Goal: Complete application form

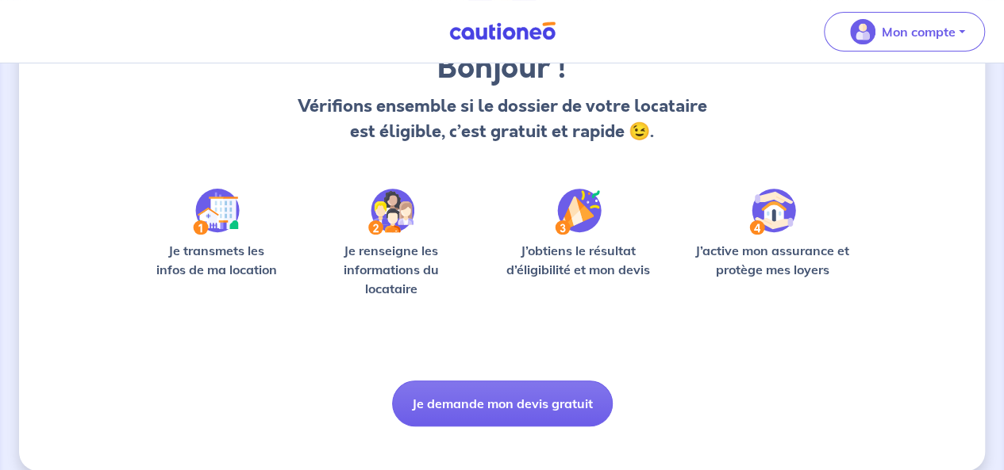
scroll to position [167, 0]
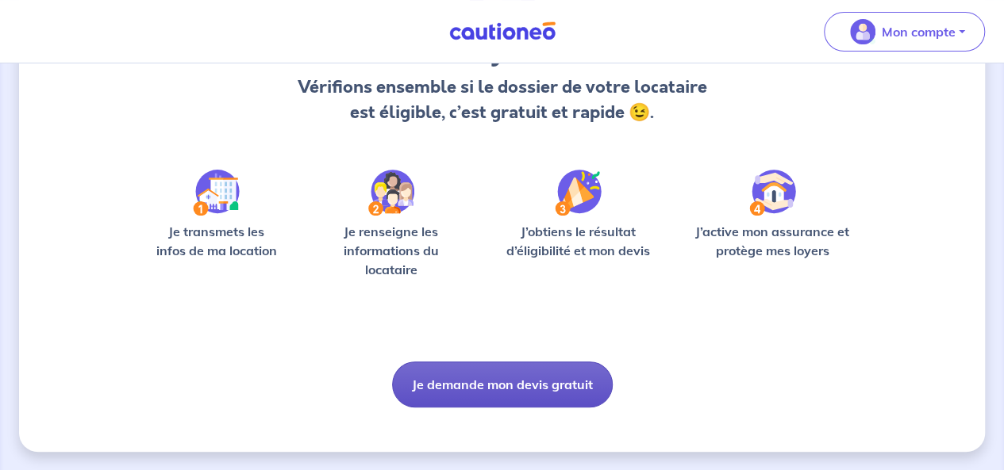
click at [476, 380] on button "Je demande mon devis gratuit" at bounding box center [502, 385] width 221 height 46
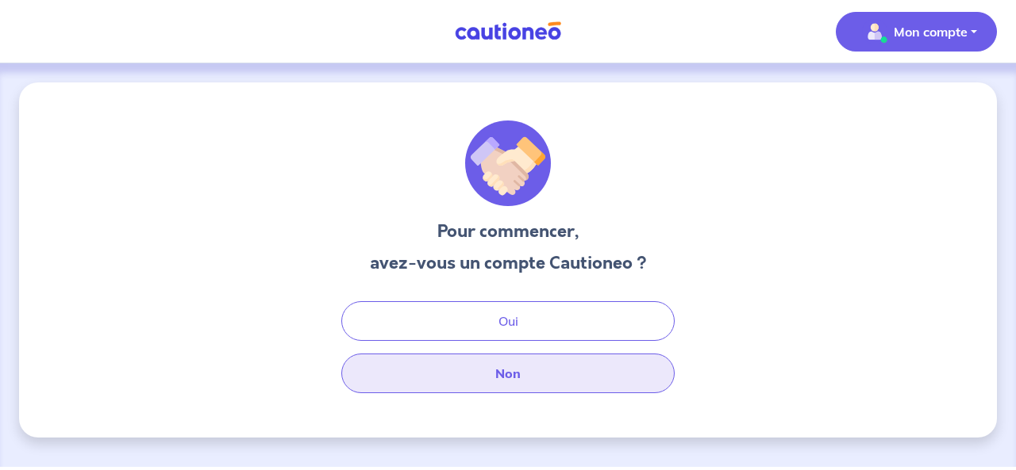
click at [476, 380] on button "Non" at bounding box center [507, 374] width 333 height 40
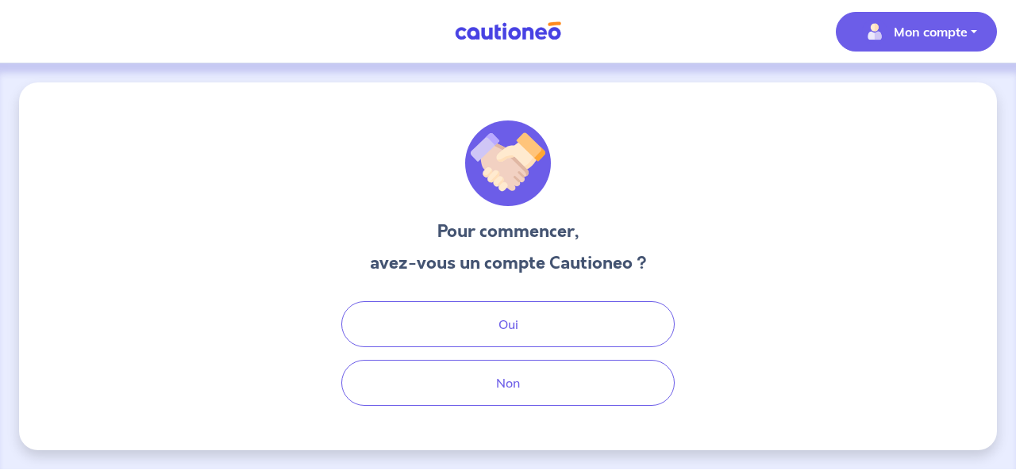
click at [899, 34] on p "Mon compte" at bounding box center [930, 31] width 74 height 19
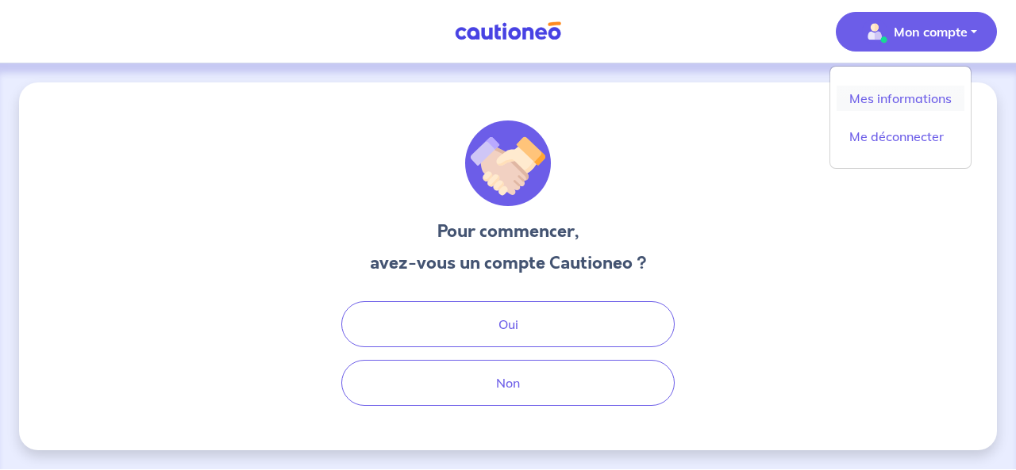
click at [885, 98] on link "Mes informations" at bounding box center [900, 98] width 128 height 25
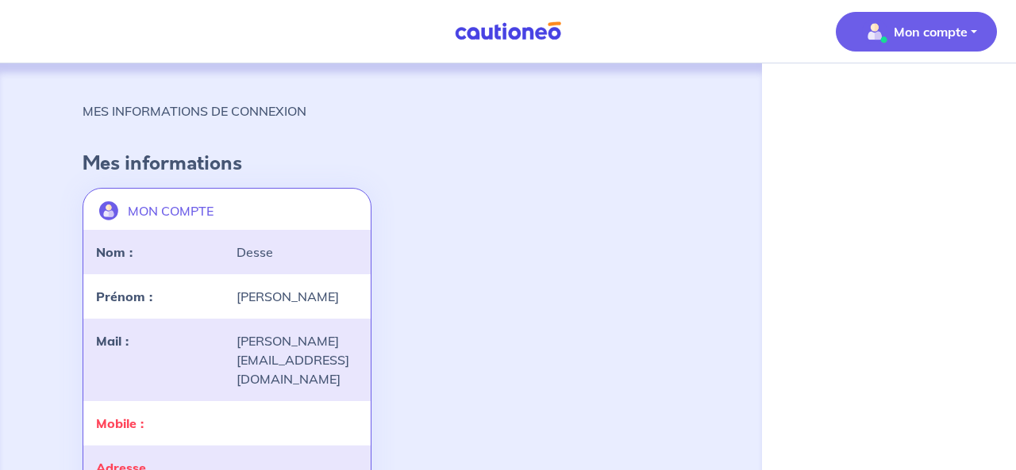
select select "FR"
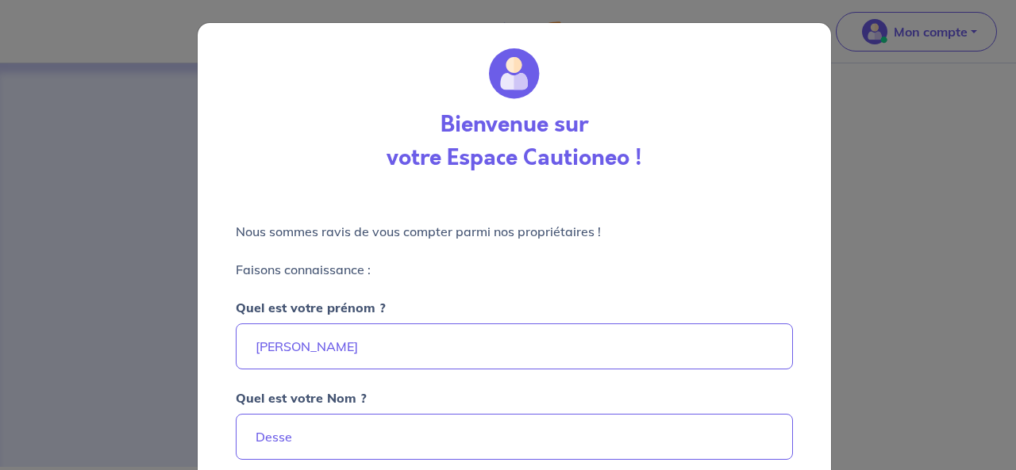
scroll to position [216, 0]
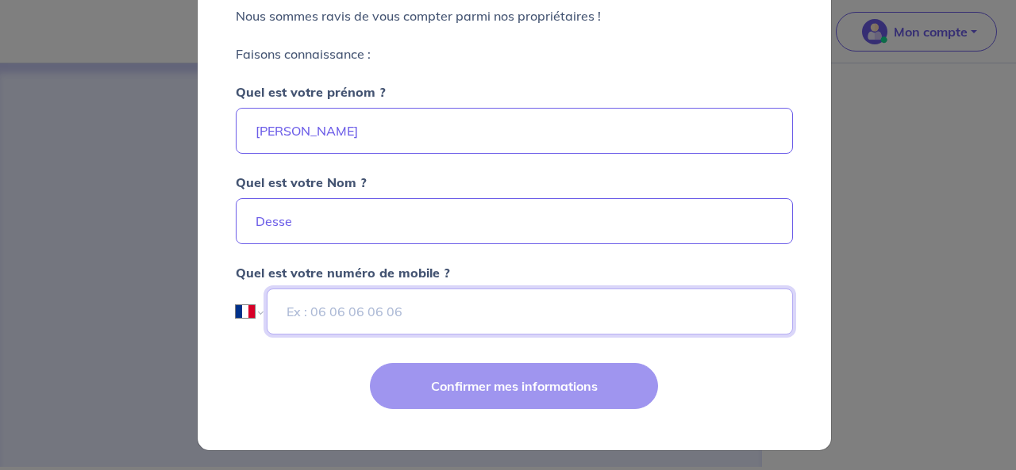
click at [442, 312] on input "tel" at bounding box center [529, 312] width 525 height 46
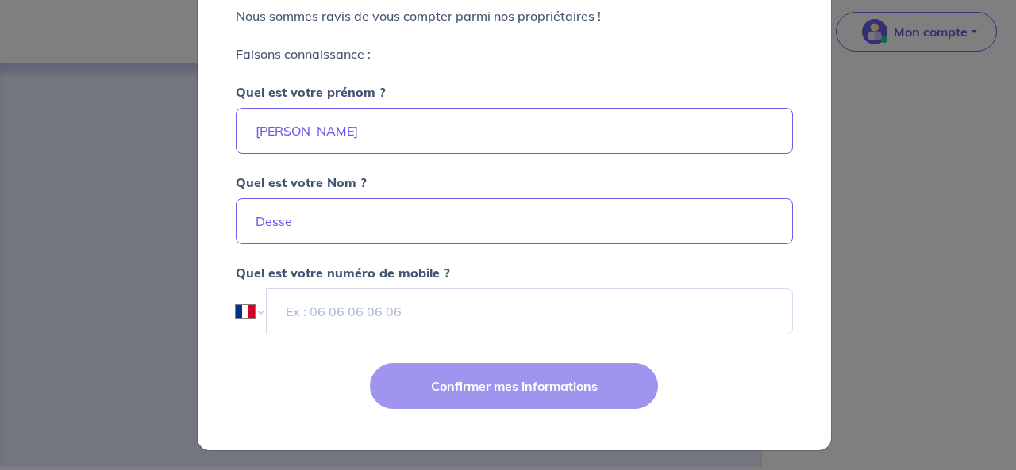
click at [527, 402] on div "Confirmer mes informations" at bounding box center [514, 399] width 652 height 103
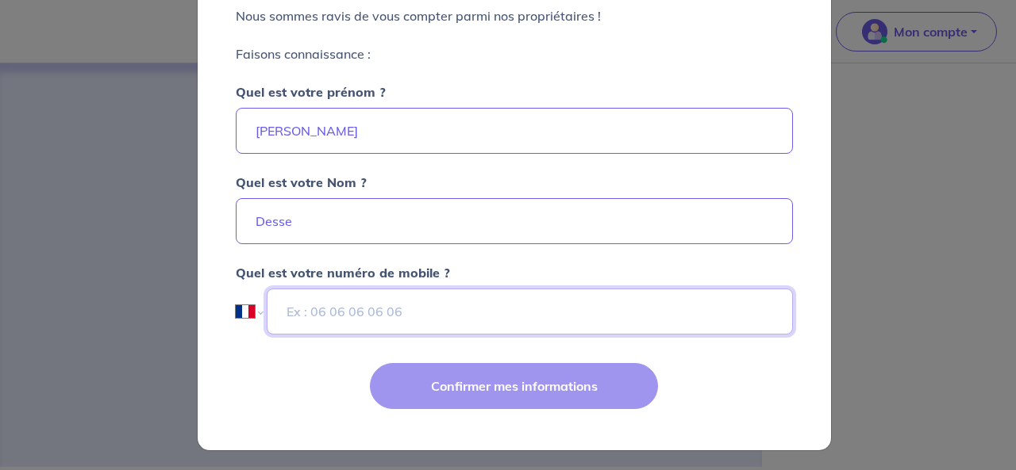
click at [341, 312] on input "tel" at bounding box center [529, 312] width 525 height 46
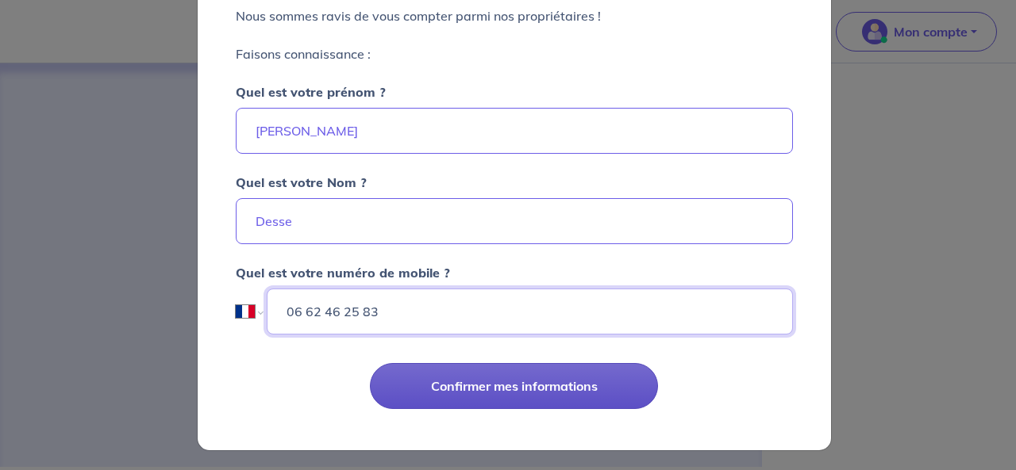
type input "06 62 46 25 83"
click at [462, 375] on button "Confirmer mes informations" at bounding box center [514, 386] width 288 height 46
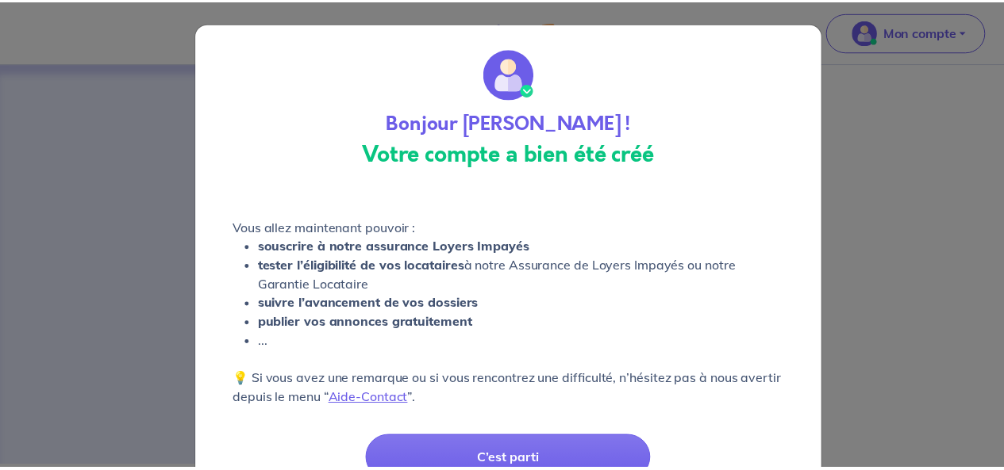
scroll to position [76, 0]
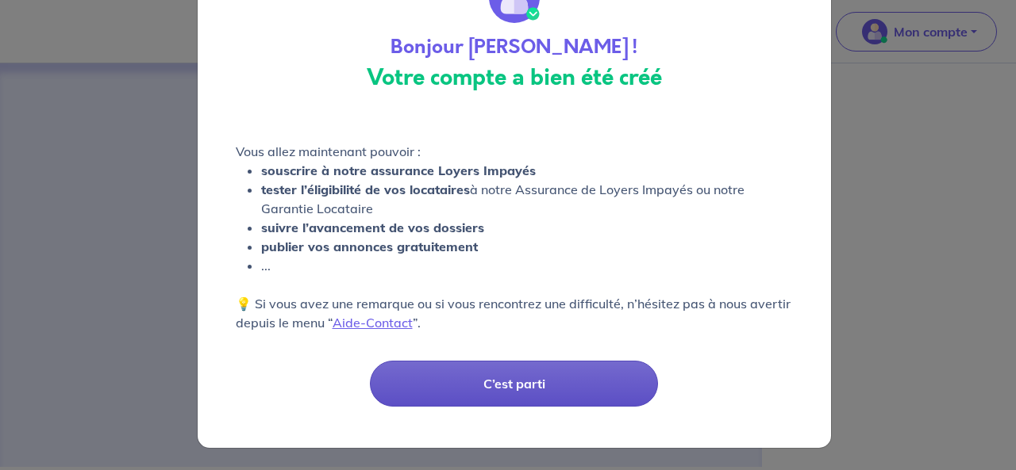
click at [496, 377] on button "C’est parti" at bounding box center [514, 384] width 288 height 46
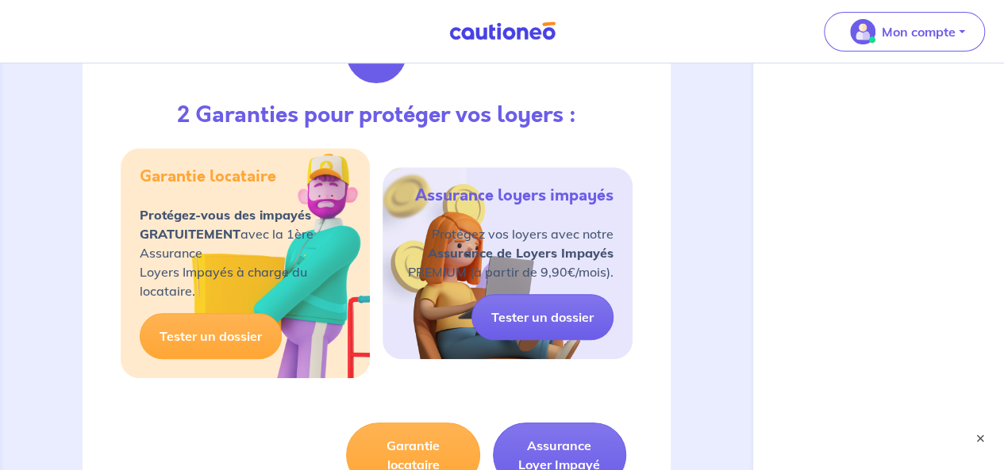
scroll to position [254, 0]
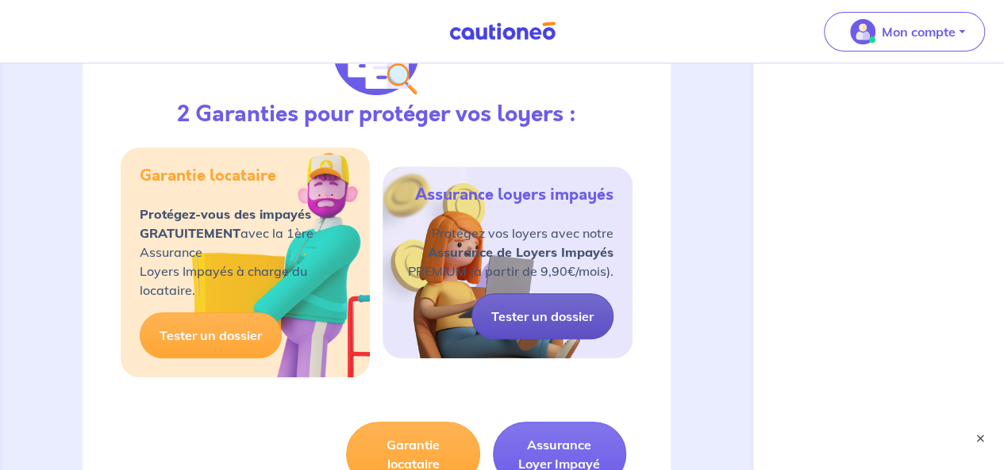
click at [538, 309] on link "Tester un dossier" at bounding box center [542, 317] width 142 height 46
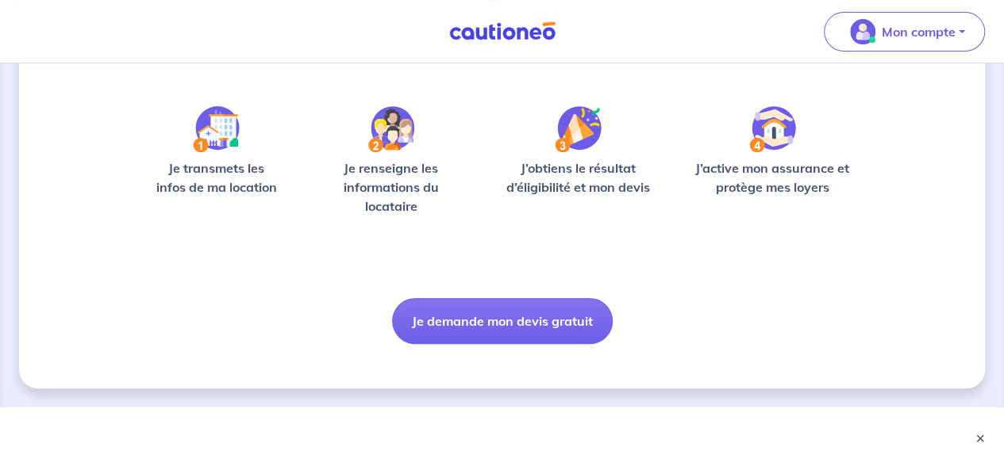
scroll to position [229, 0]
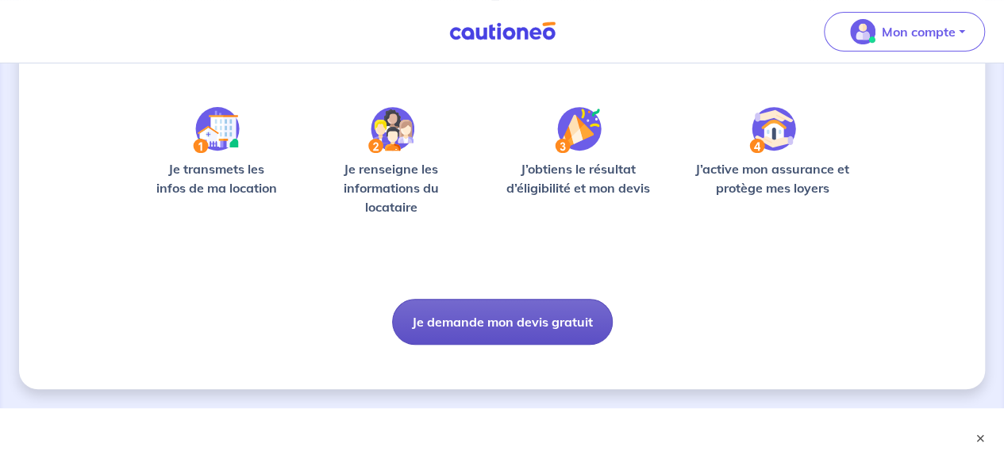
click at [510, 317] on button "Je demande mon devis gratuit" at bounding box center [502, 322] width 221 height 46
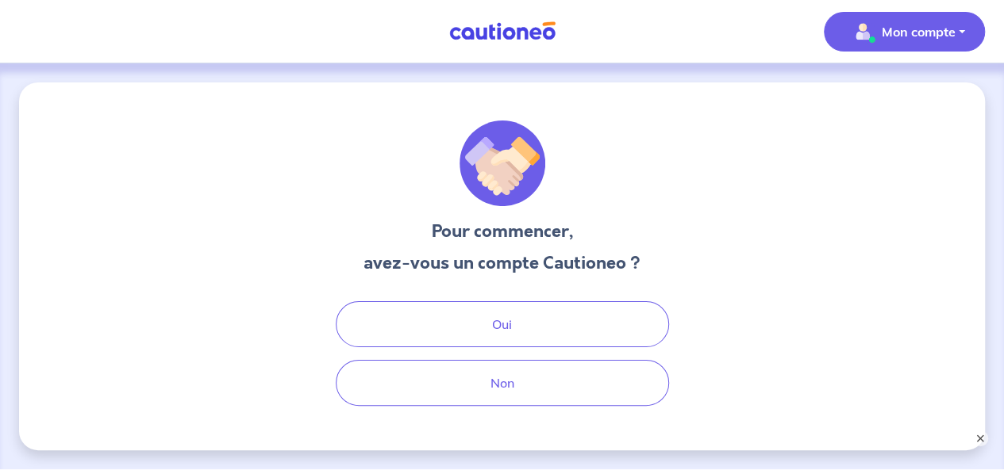
scroll to position [61, 0]
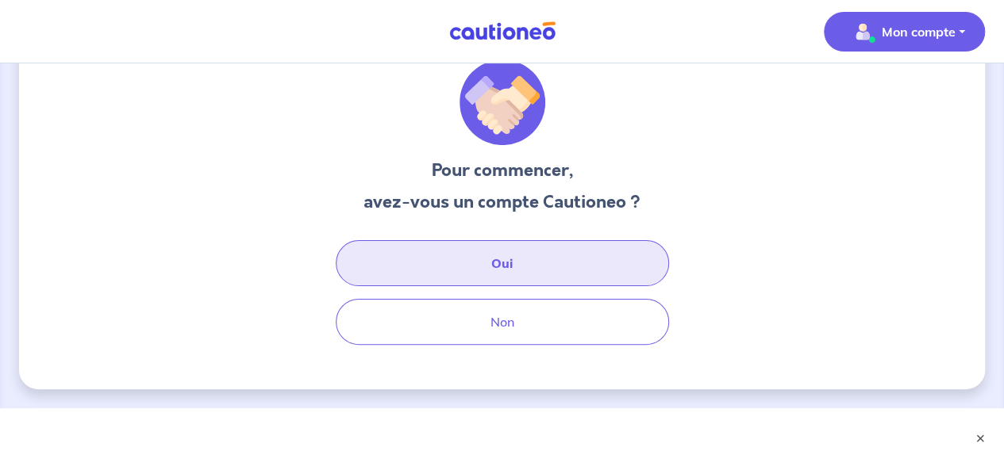
click at [503, 261] on button "Oui" at bounding box center [502, 263] width 333 height 46
click at [551, 256] on button "Oui" at bounding box center [502, 263] width 333 height 46
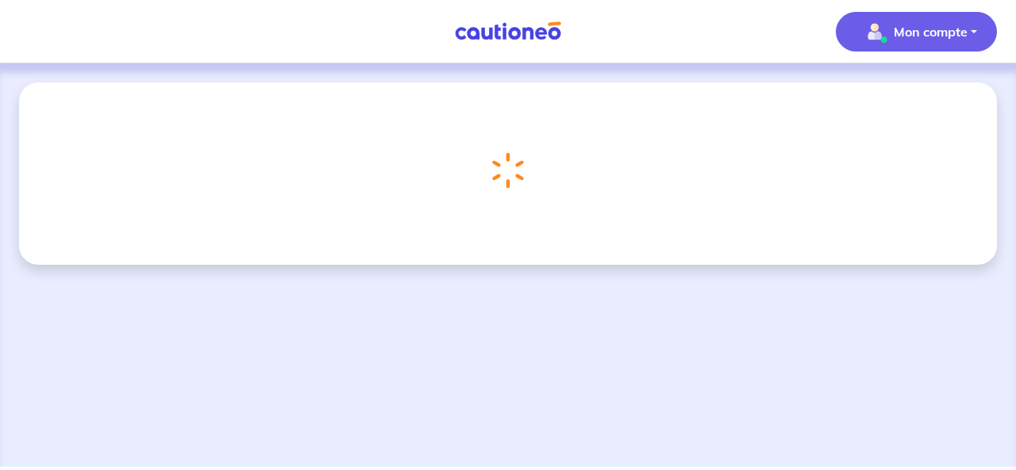
click at [926, 39] on p "Mon compte" at bounding box center [930, 31] width 74 height 19
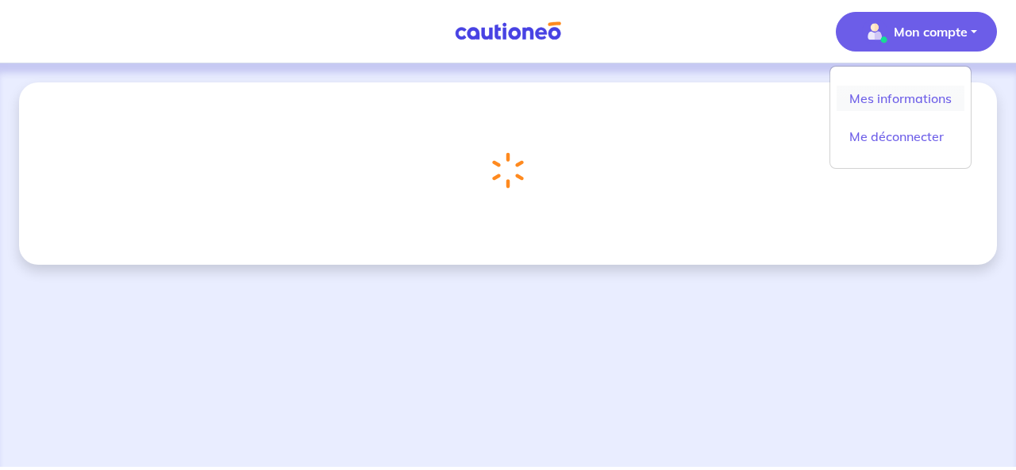
click at [857, 93] on link "Mes informations" at bounding box center [900, 98] width 128 height 25
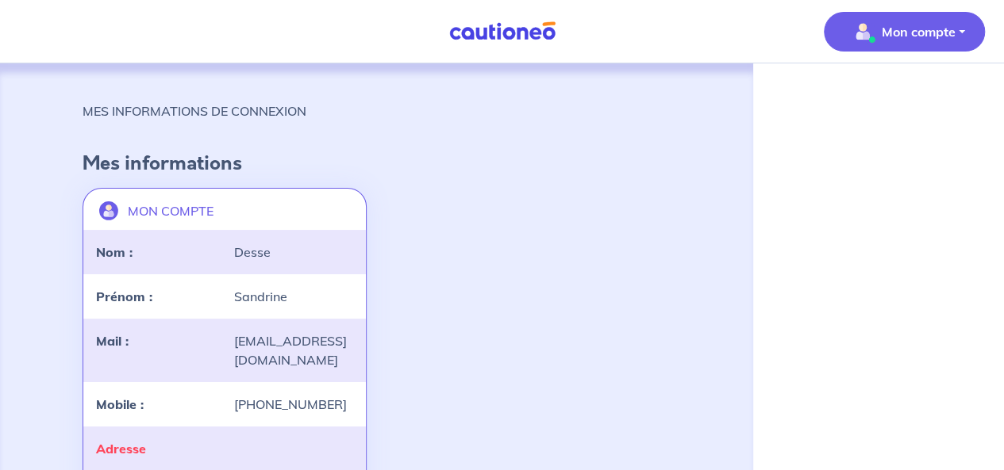
scroll to position [154, 0]
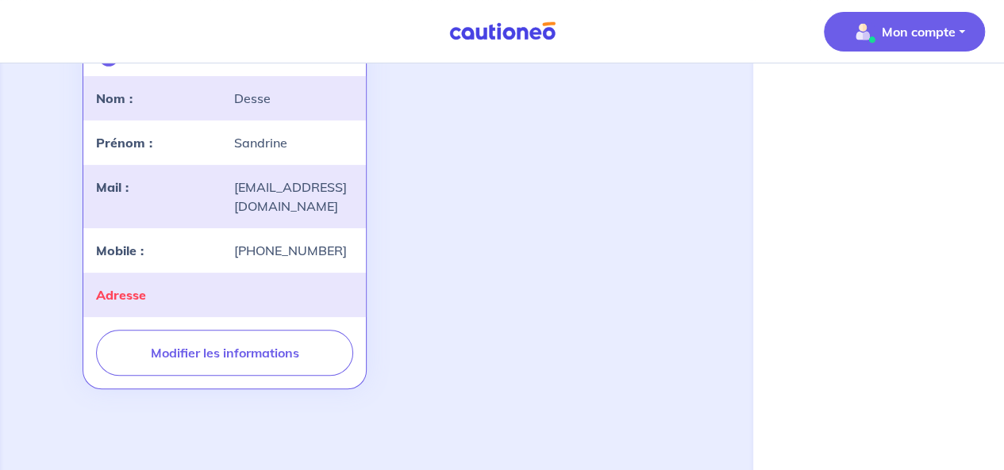
click at [480, 32] on img at bounding box center [502, 31] width 119 height 20
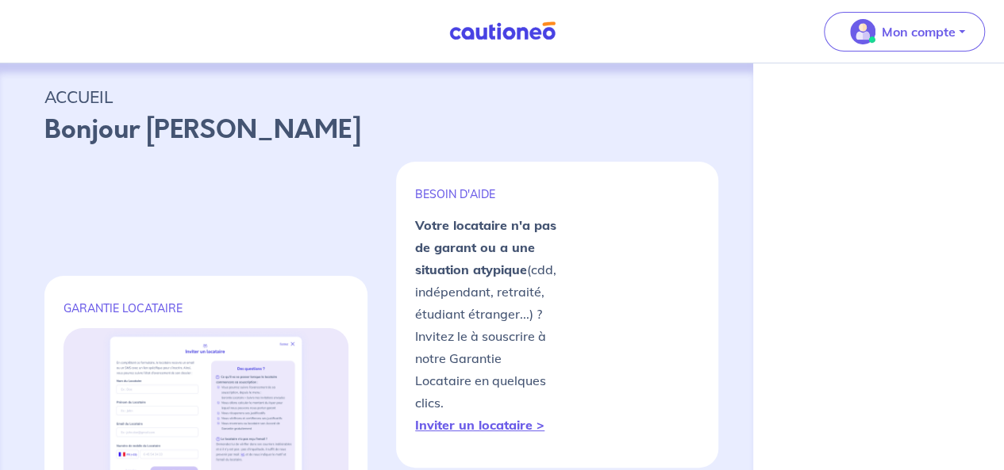
select select "FR"
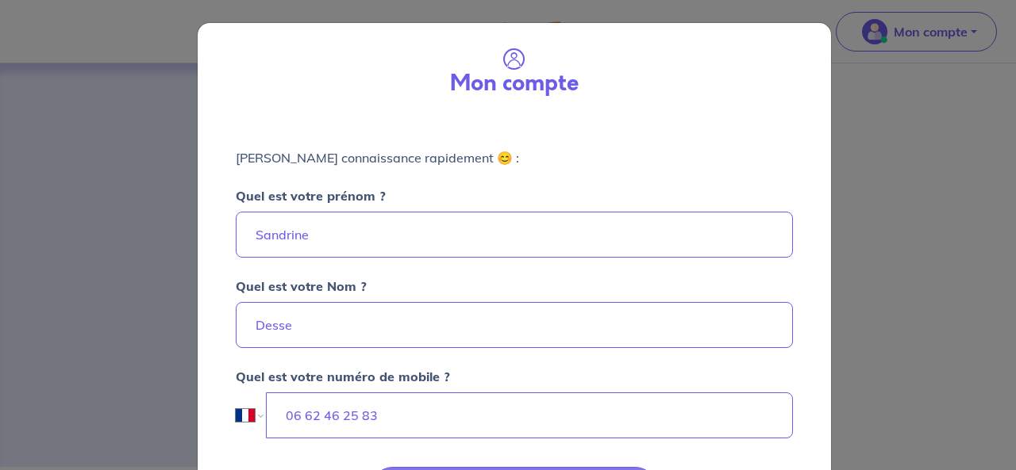
click at [871, 148] on div "Mon compte Faisons connaissance rapidement 😊 : Quel est votre prénom ? Sandrine…" at bounding box center [508, 235] width 1016 height 470
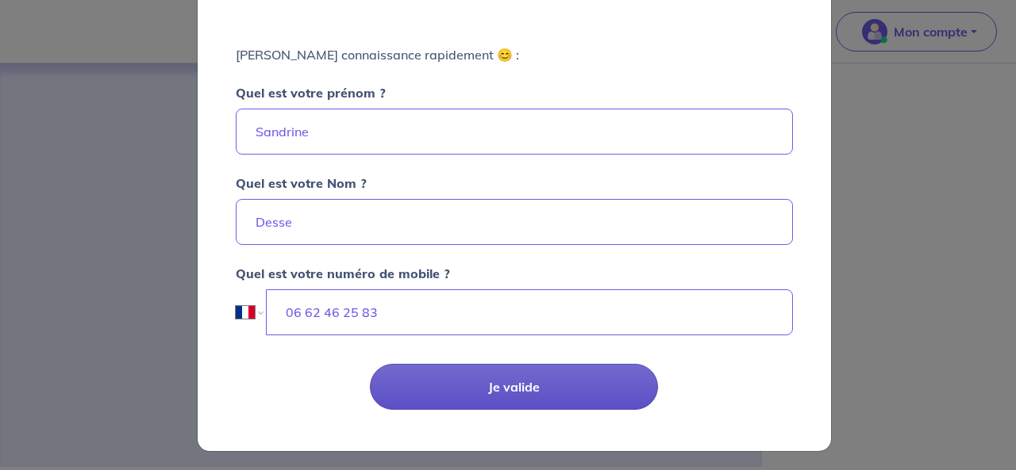
click at [471, 382] on button "Je valide" at bounding box center [514, 387] width 288 height 46
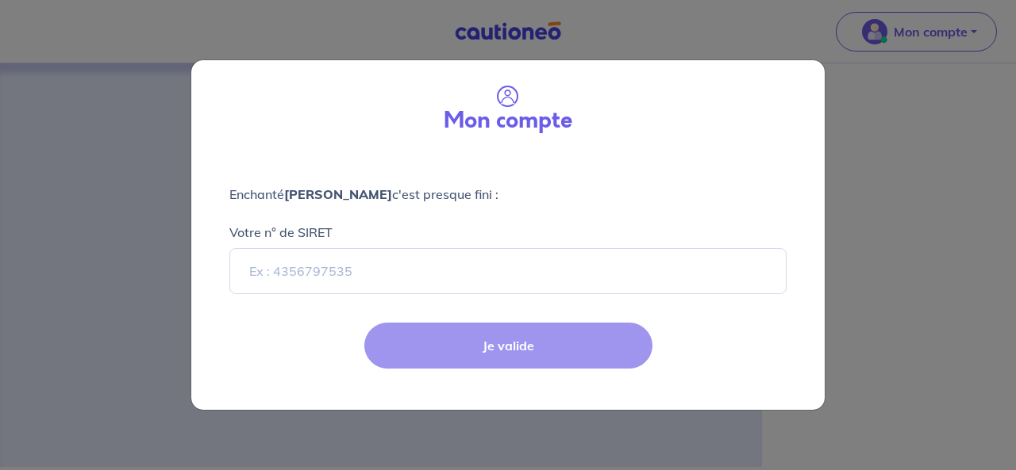
select select "FR"
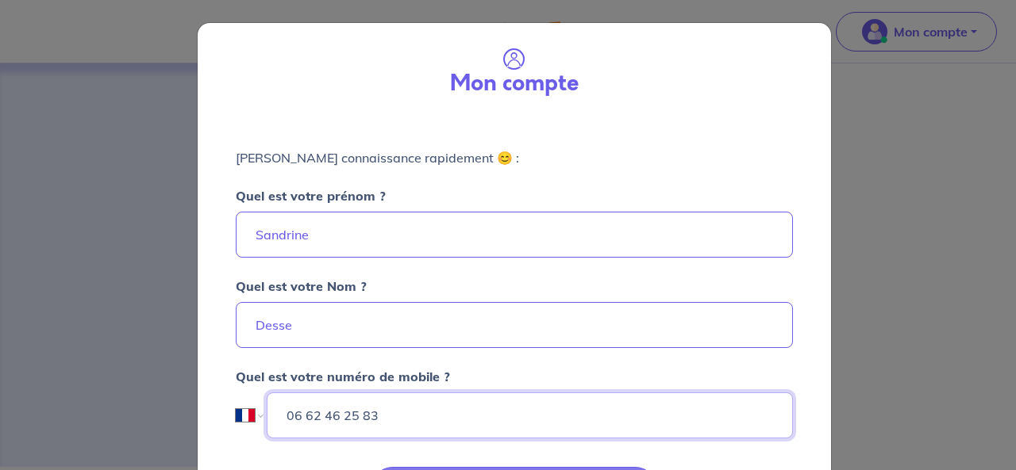
click at [471, 382] on div "Quel est votre numéro de mobile ? International Afghanistan Afrique du Sud Alba…" at bounding box center [514, 393] width 576 height 90
click at [173, 112] on div "Mon compte Faisons connaissance rapidement 😊 : Quel est votre prénom ? Sandrine…" at bounding box center [508, 235] width 1016 height 470
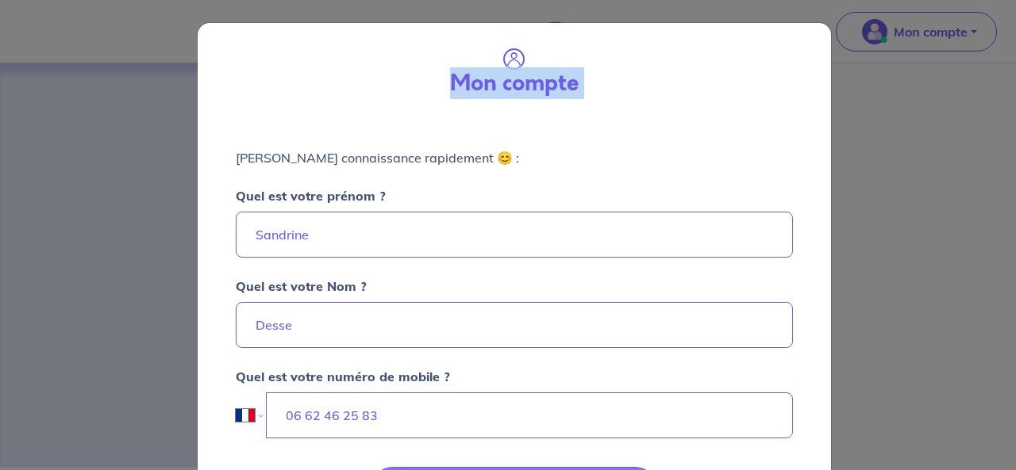
click at [173, 112] on div "Mon compte Faisons connaissance rapidement 😊 : Quel est votre prénom ? Sandrine…" at bounding box center [508, 235] width 1016 height 470
drag, startPoint x: 173, startPoint y: 112, endPoint x: 978, endPoint y: 56, distance: 807.2
click at [978, 56] on div "Mon compte Faisons connaissance rapidement 😊 : Quel est votre prénom ? Sandrine…" at bounding box center [508, 235] width 1016 height 470
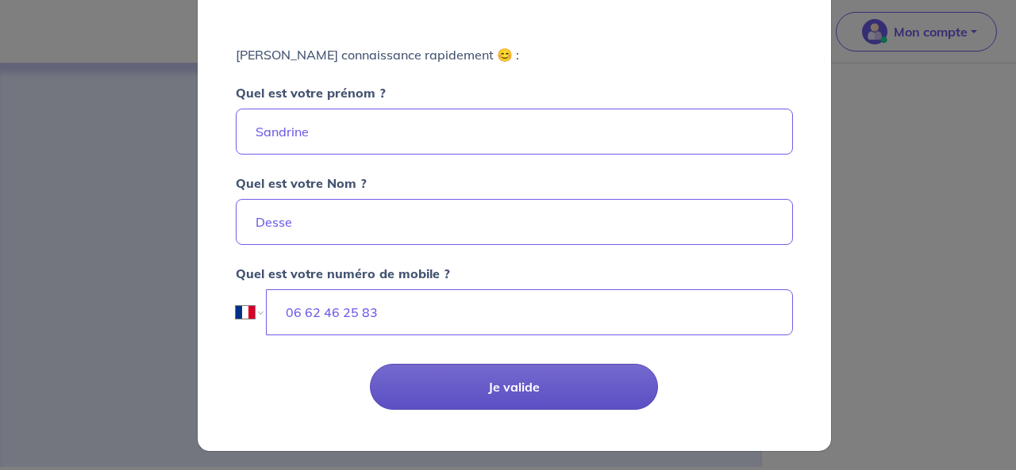
click at [501, 381] on button "Je valide" at bounding box center [514, 387] width 288 height 46
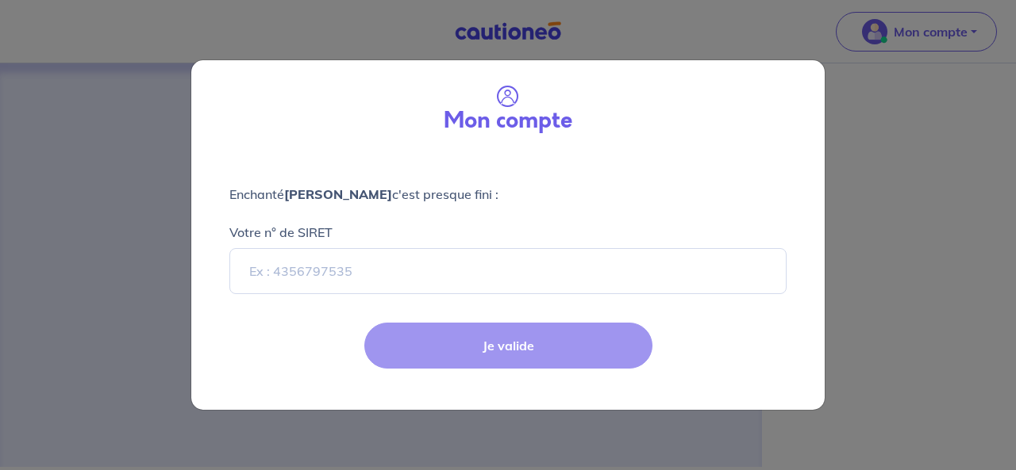
click at [509, 342] on div "Je valide" at bounding box center [508, 358] width 652 height 103
drag, startPoint x: 509, startPoint y: 342, endPoint x: 373, endPoint y: 267, distance: 154.8
click at [373, 267] on form "Mon compte Enchanté Sandrine Desse c'est presque fini : Votre n° de SIRET Je va…" at bounding box center [507, 235] width 633 height 351
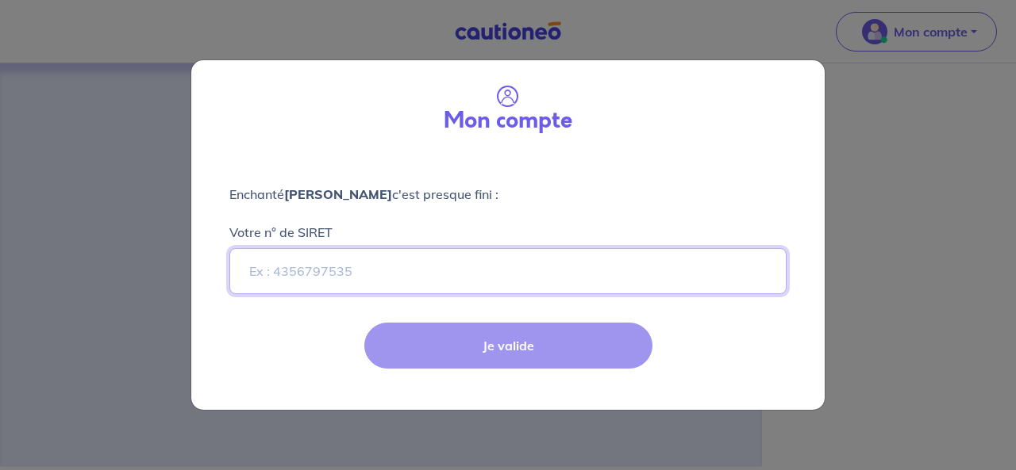
click at [373, 267] on input "Votre n° de SIRET" at bounding box center [507, 271] width 557 height 46
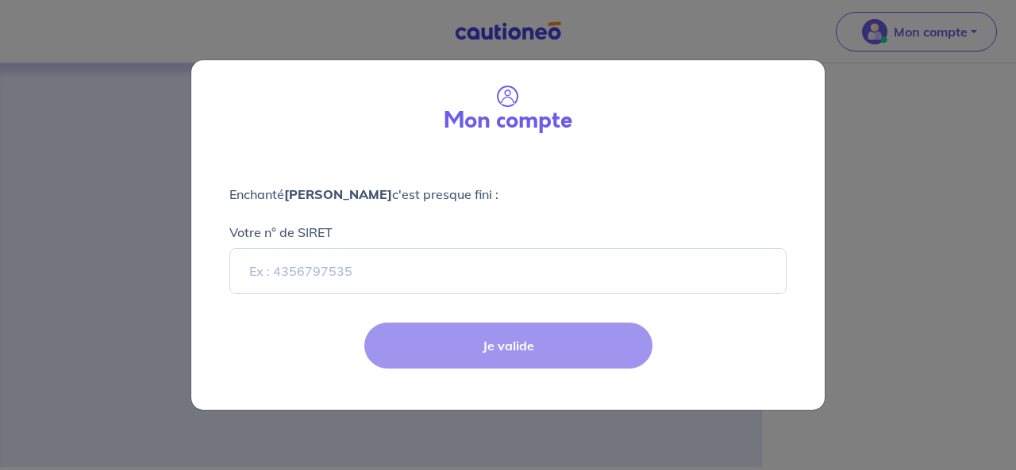
click at [1005, 215] on div "Mon compte Enchanté Sandrine Desse c'est presque fini : Votre n° de SIRET Je va…" at bounding box center [508, 235] width 1016 height 470
select select "FR"
